Goal: Task Accomplishment & Management: Complete application form

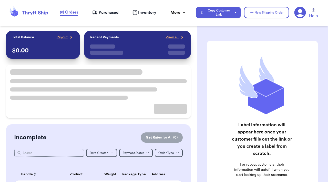
checkbox input "true"
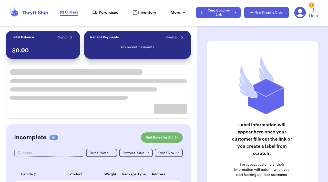
click at [273, 14] on button "New Shipping Order" at bounding box center [266, 12] width 45 height 11
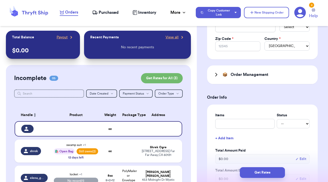
scroll to position [159, 0]
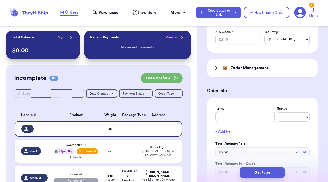
click at [240, 68] on h3 "Order Management" at bounding box center [250, 68] width 38 height 6
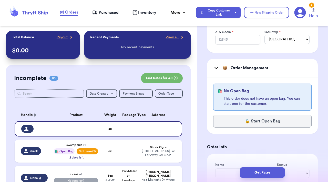
click at [240, 68] on h3 "Order Management" at bounding box center [250, 68] width 38 height 6
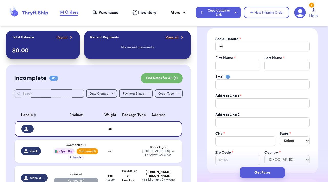
scroll to position [14, 0]
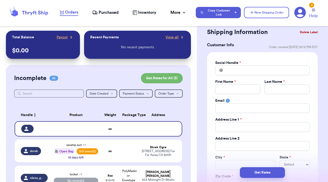
click at [305, 32] on button "Delete Label" at bounding box center [309, 32] width 22 height 11
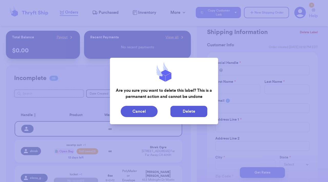
click at [186, 112] on button "Delete" at bounding box center [188, 111] width 37 height 11
type input "swamp suit"
select select "unpaid"
type input "44"
select select "unpaid"
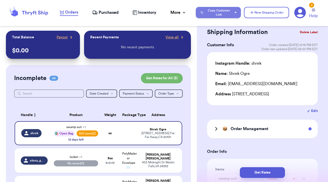
click at [234, 13] on icon "button" at bounding box center [235, 13] width 2 height 2
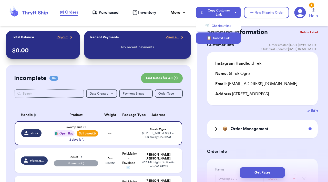
click at [225, 41] on button "📋 Submit Link" at bounding box center [218, 38] width 45 height 11
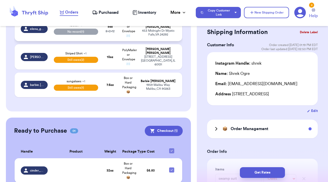
scroll to position [152, 0]
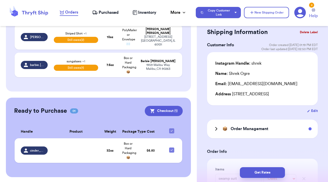
click at [115, 13] on span "Purchased" at bounding box center [109, 12] width 20 height 6
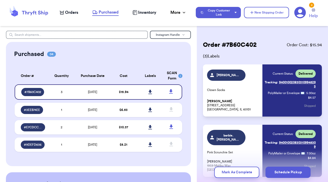
click at [312, 4] on div "2" at bounding box center [311, 5] width 5 height 5
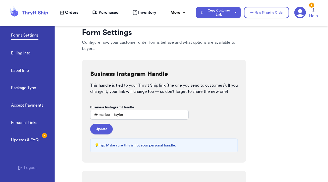
click at [32, 142] on div "Updates & FAQ 2" at bounding box center [25, 140] width 28 height 6
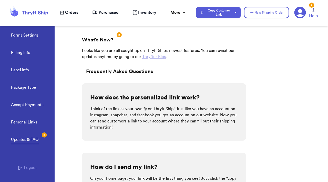
click at [100, 40] on p "What's New?" at bounding box center [98, 39] width 32 height 7
click at [33, 123] on link "Personal Links" at bounding box center [24, 122] width 26 height 7
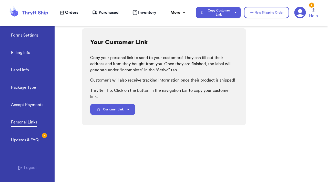
click at [33, 139] on div "Updates & FAQ 2" at bounding box center [25, 140] width 28 height 6
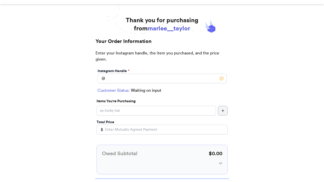
scroll to position [11, 0]
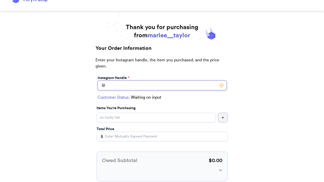
click at [175, 85] on input "Instagram Handle *" at bounding box center [162, 86] width 129 height 10
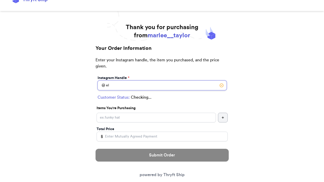
type input "e"
type input "shrek"
select select "CA"
type input "Far Far Away"
type input "60131"
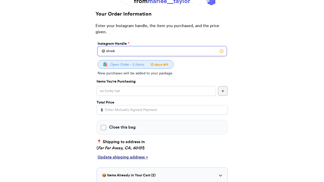
scroll to position [51, 0]
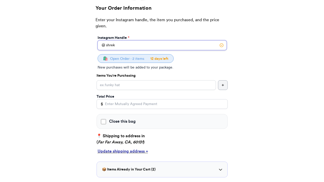
type input "shrek"
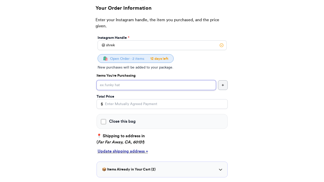
click at [171, 86] on input "Close this bag" at bounding box center [156, 85] width 119 height 10
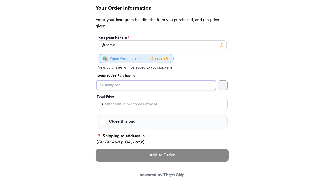
type input "green t-shirt"
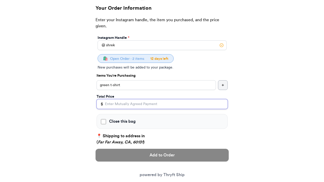
click at [147, 105] on input "Total Price" at bounding box center [162, 104] width 131 height 10
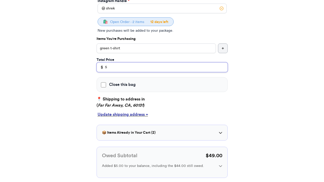
scroll to position [94, 0]
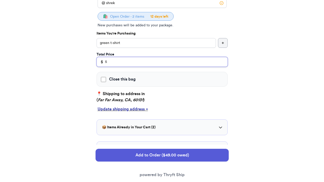
type input "5"
click at [152, 79] on label "Close this bag" at bounding box center [162, 79] width 122 height 6
click at [106, 79] on input "Close this bag" at bounding box center [103, 79] width 5 height 5
click at [152, 79] on label "Close this bag" at bounding box center [162, 79] width 122 height 6
click at [106, 79] on input "Close this bag" at bounding box center [103, 79] width 5 height 5
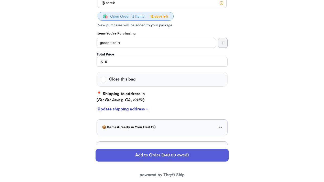
click at [218, 129] on div "📦 Items Already in Your Cart ( 2 )" at bounding box center [162, 127] width 120 height 5
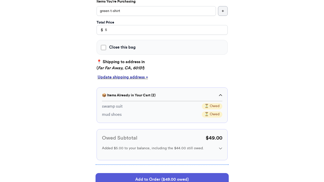
scroll to position [121, 0]
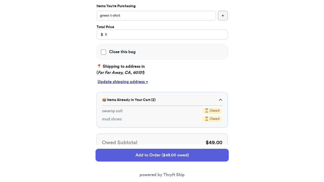
click at [196, 54] on label "Close this bag" at bounding box center [162, 52] width 122 height 6
click at [106, 54] on input "Close this bag" at bounding box center [103, 52] width 5 height 5
checkbox input "true"
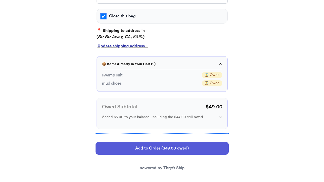
scroll to position [161, 0]
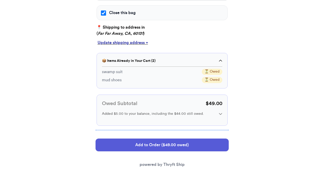
click at [221, 117] on div "Added $5.00 to your balance, including the $44.00 still owed." at bounding box center [162, 113] width 120 height 5
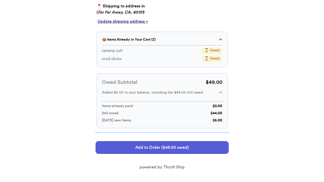
scroll to position [188, 0]
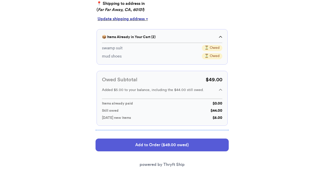
click at [214, 145] on button "Add to Order ($49.00 owed)" at bounding box center [162, 145] width 133 height 13
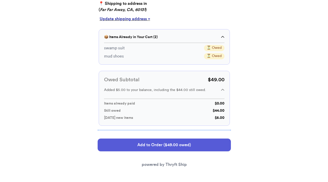
scroll to position [0, 0]
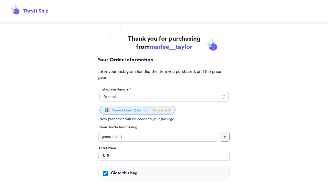
select select "CA"
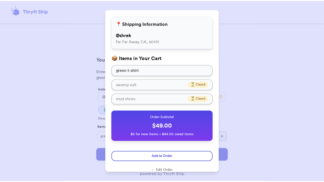
scroll to position [26, 0]
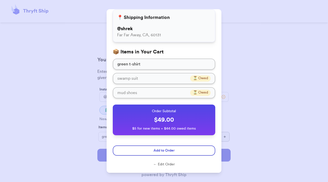
click at [171, 163] on button "← Edit Order" at bounding box center [164, 164] width 102 height 5
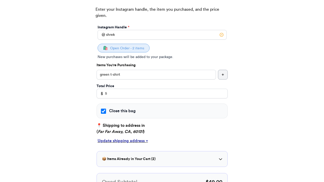
scroll to position [141, 0]
